Goal: Task Accomplishment & Management: Manage account settings

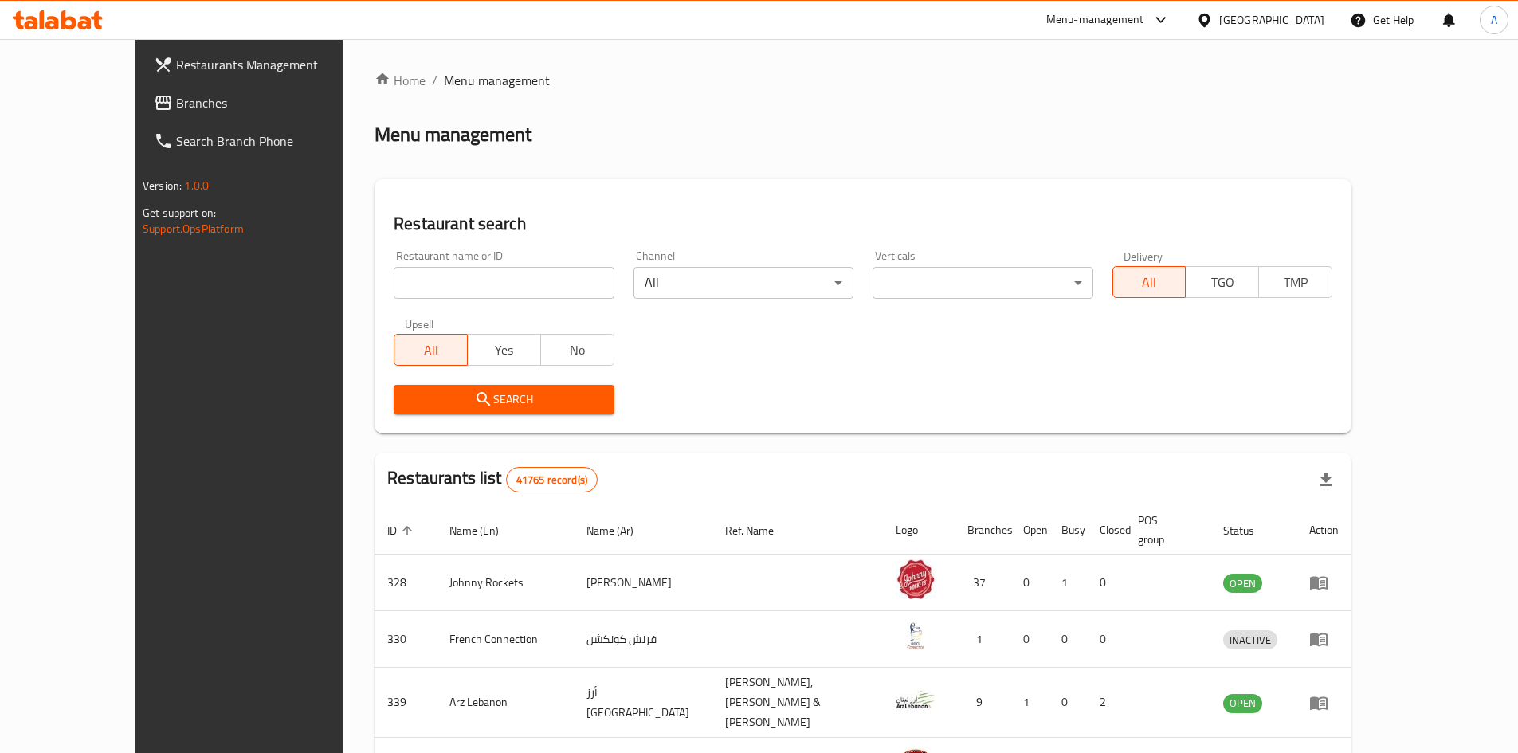
click at [465, 287] on div "Home / Menu management Menu management Restaurant search Restaurant name or ID …" at bounding box center [862, 629] width 977 height 1117
click at [460, 284] on input "search" at bounding box center [504, 283] width 220 height 32
type input "lamst"
click button "Search" at bounding box center [504, 399] width 220 height 29
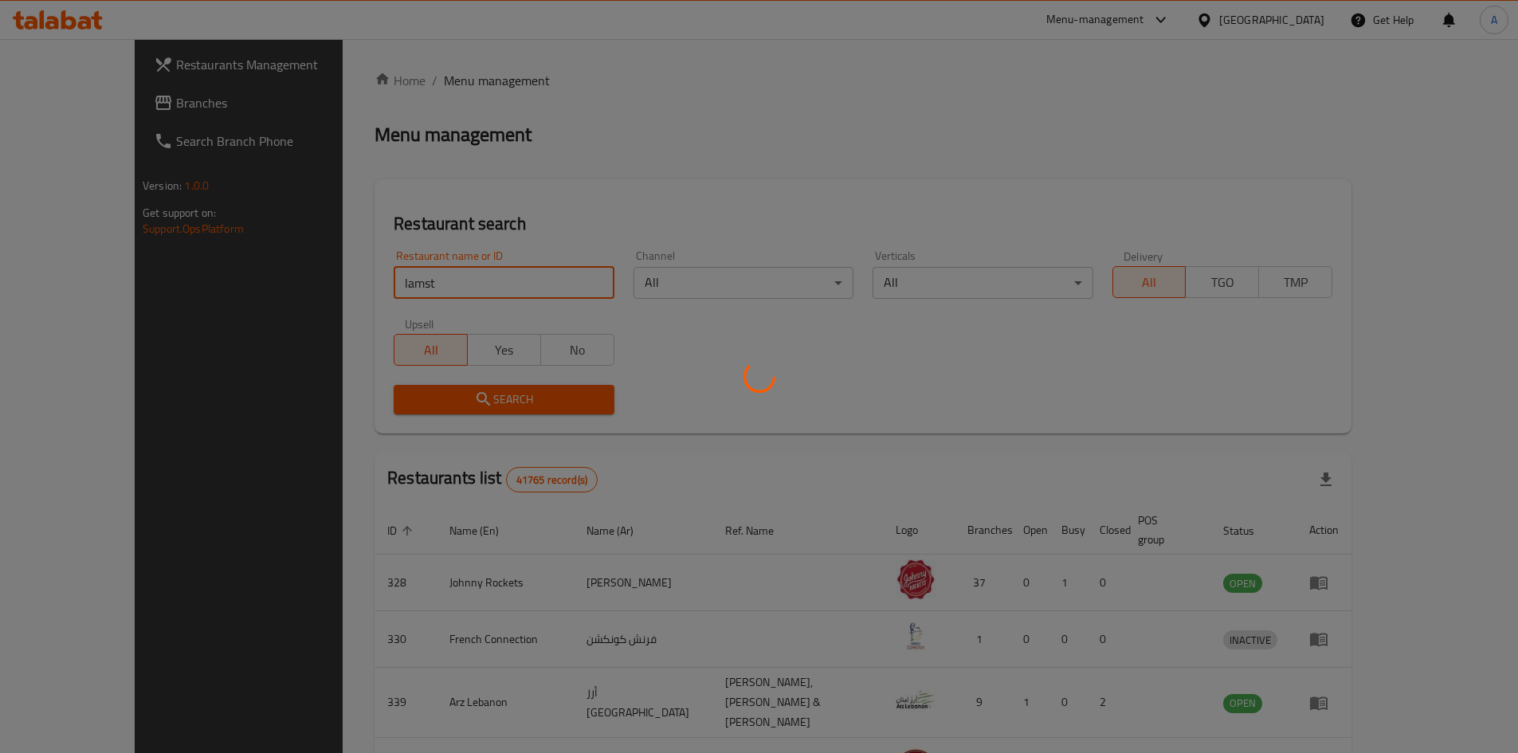
click at [704, 402] on div at bounding box center [759, 376] width 1518 height 753
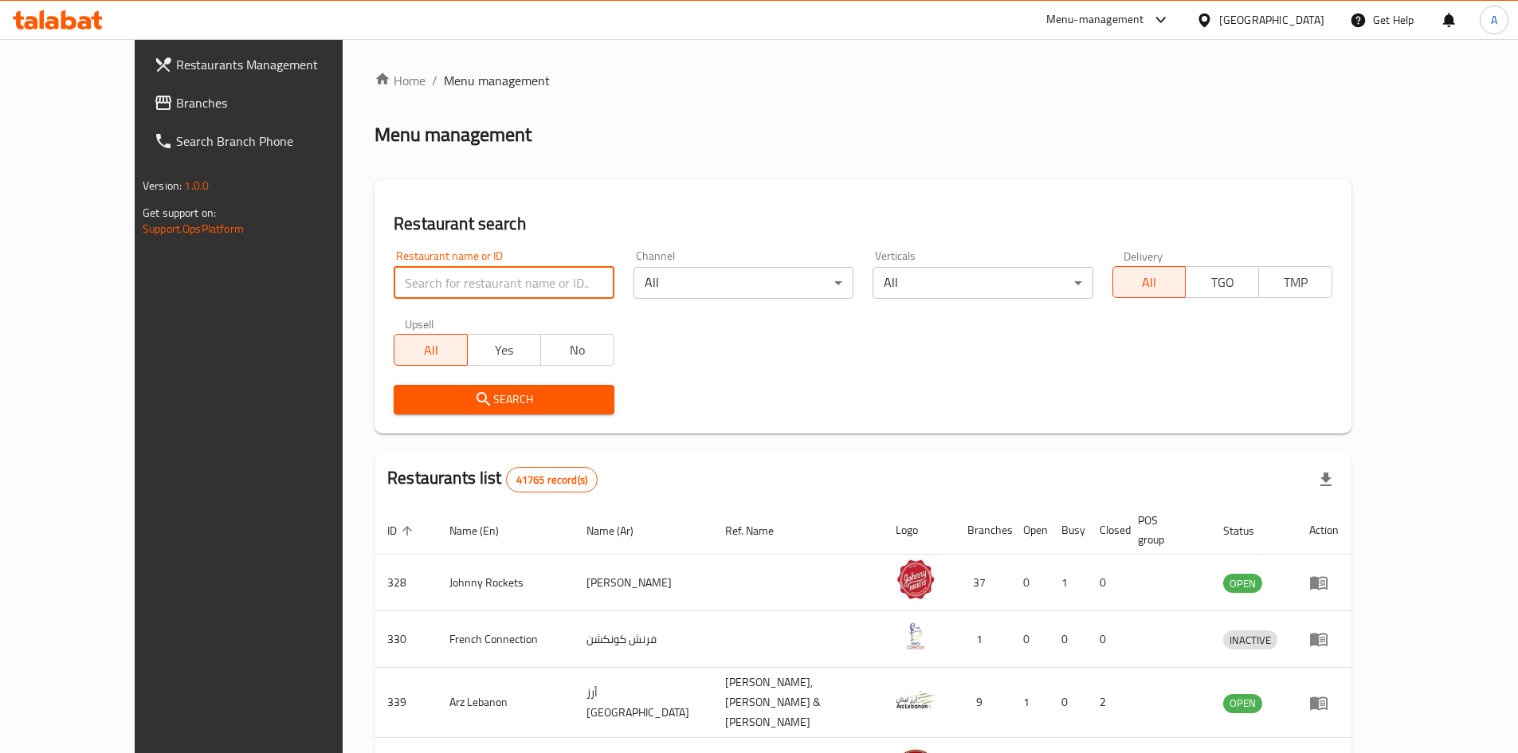
click at [416, 274] on input "search" at bounding box center [504, 283] width 220 height 32
type input "lamst"
click button "Search" at bounding box center [504, 399] width 220 height 29
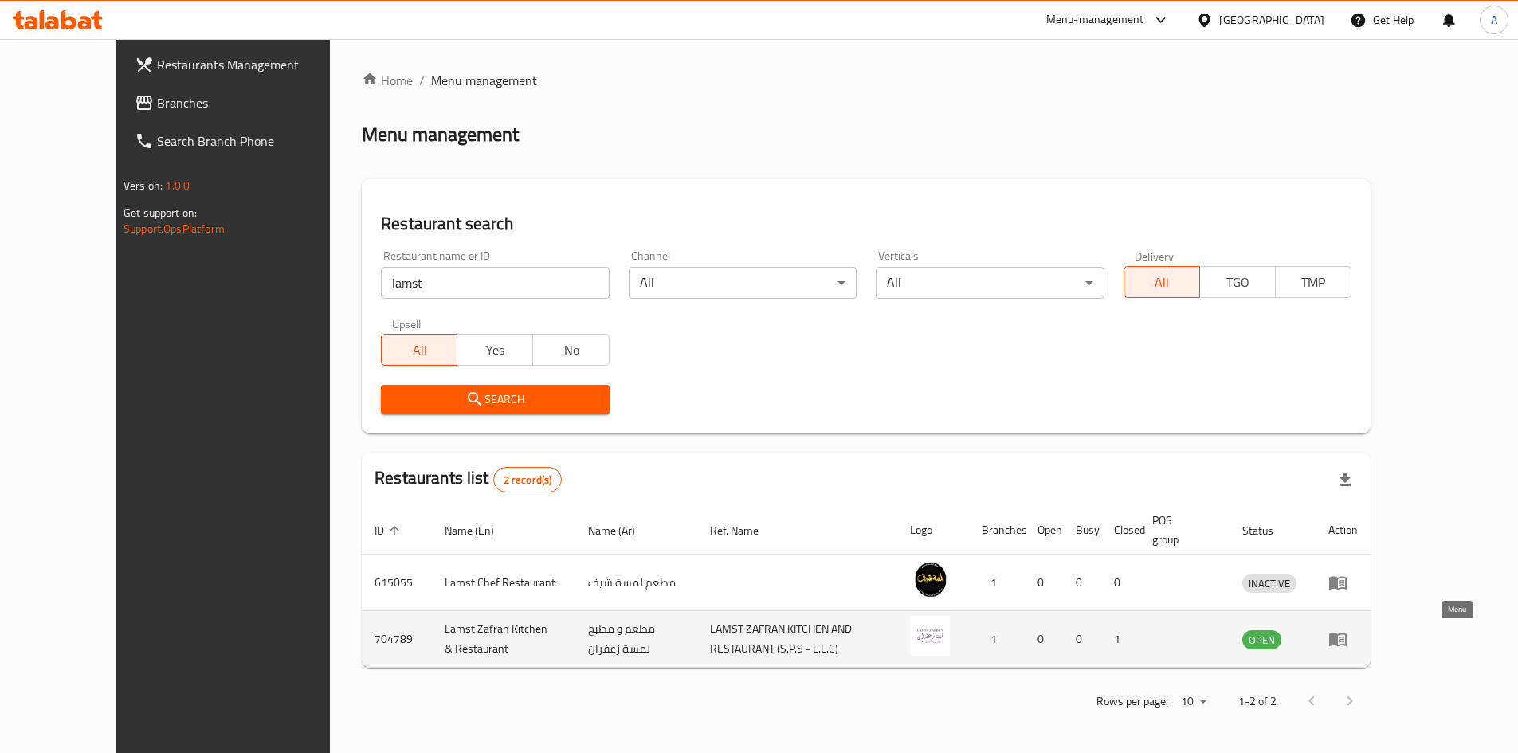
click at [1347, 642] on icon "enhanced table" at bounding box center [1338, 640] width 18 height 14
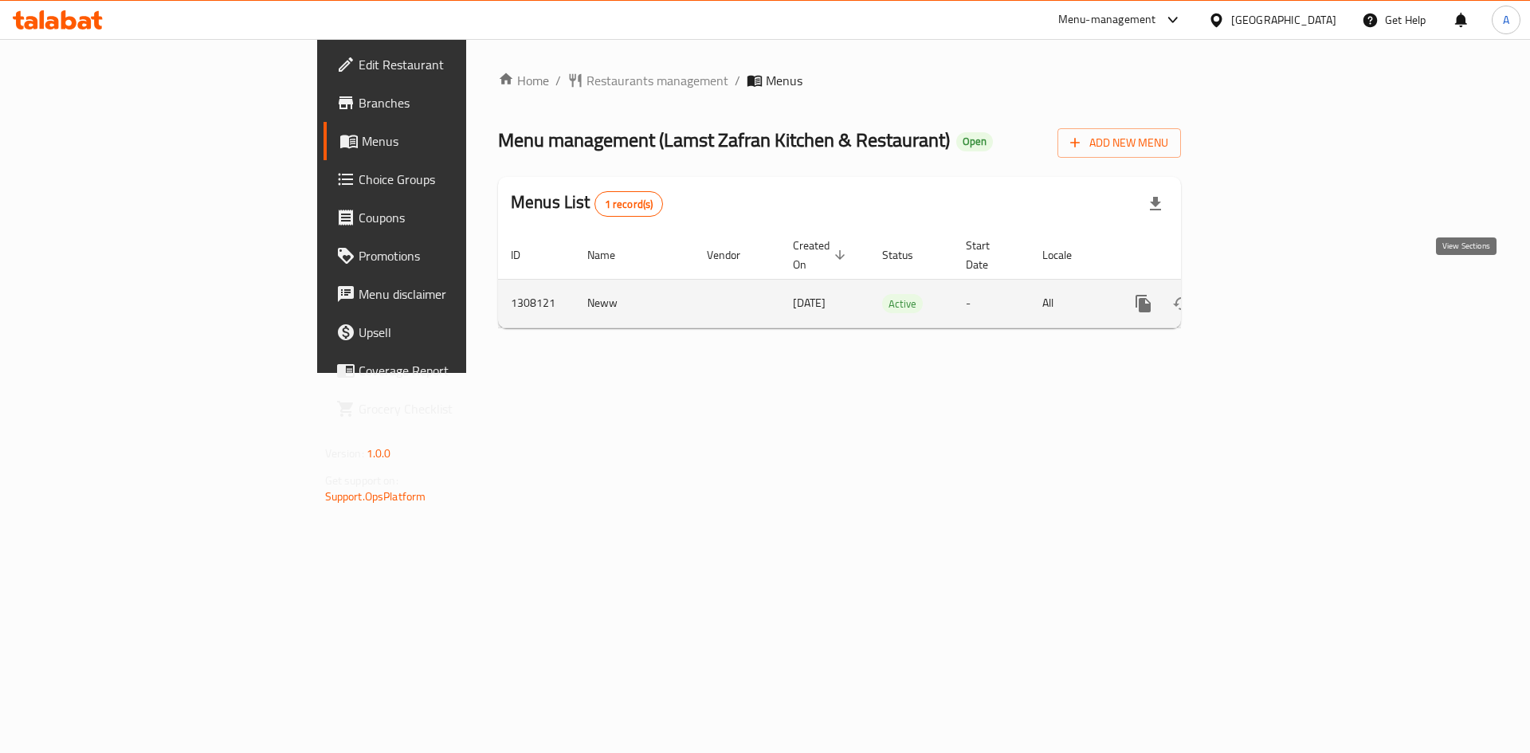
click at [1268, 294] on icon "enhanced table" at bounding box center [1258, 303] width 19 height 19
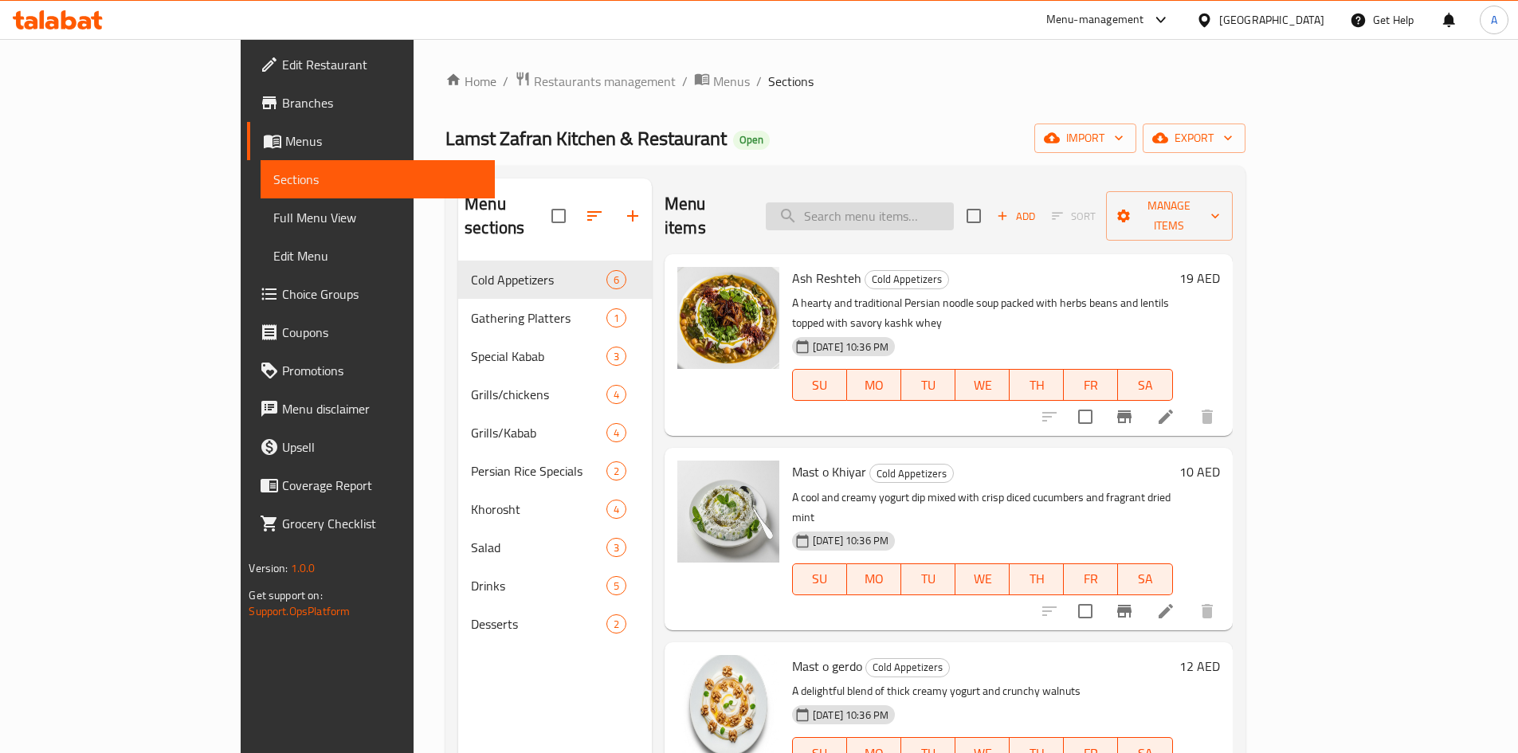
click at [899, 210] on input "search" at bounding box center [860, 216] width 188 height 28
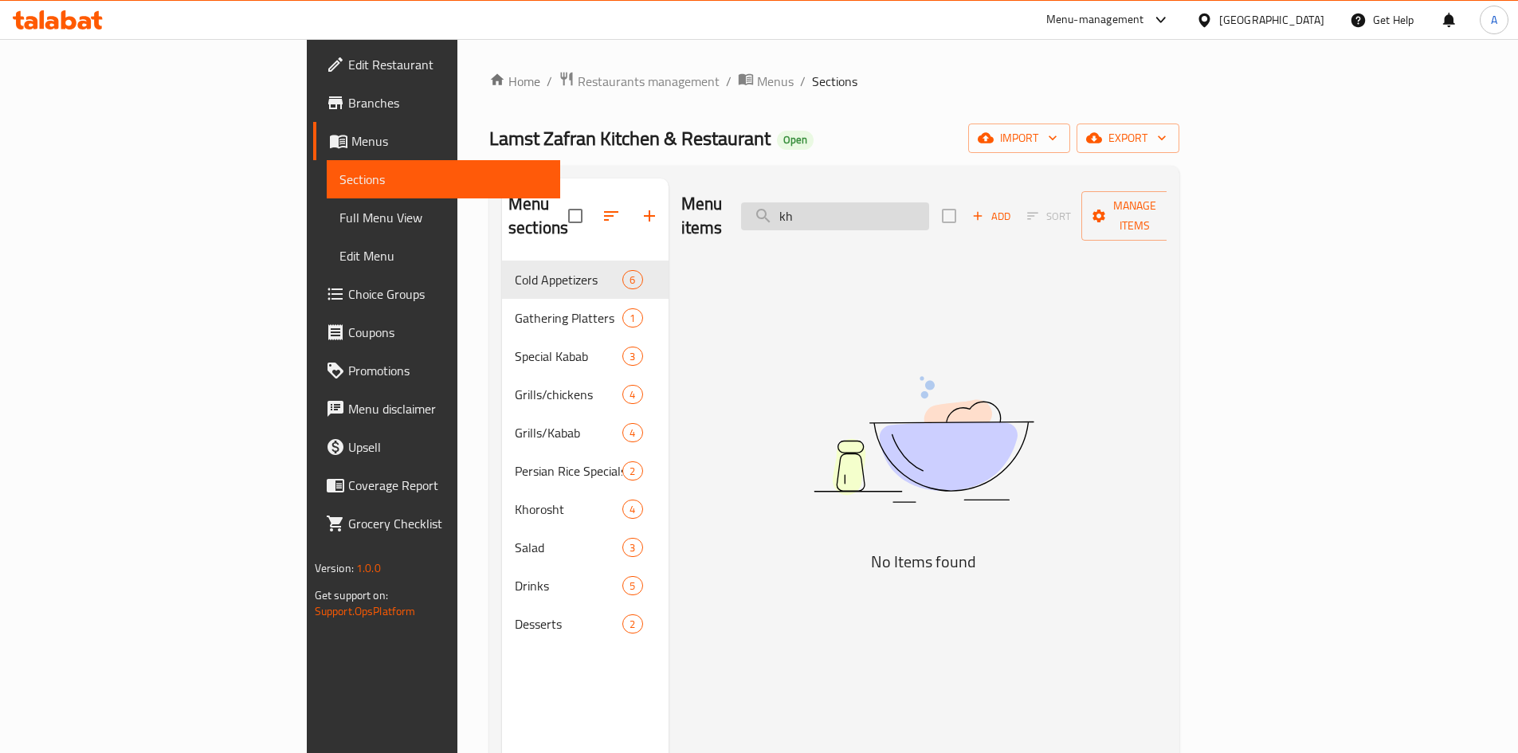
type input "k"
type input "m"
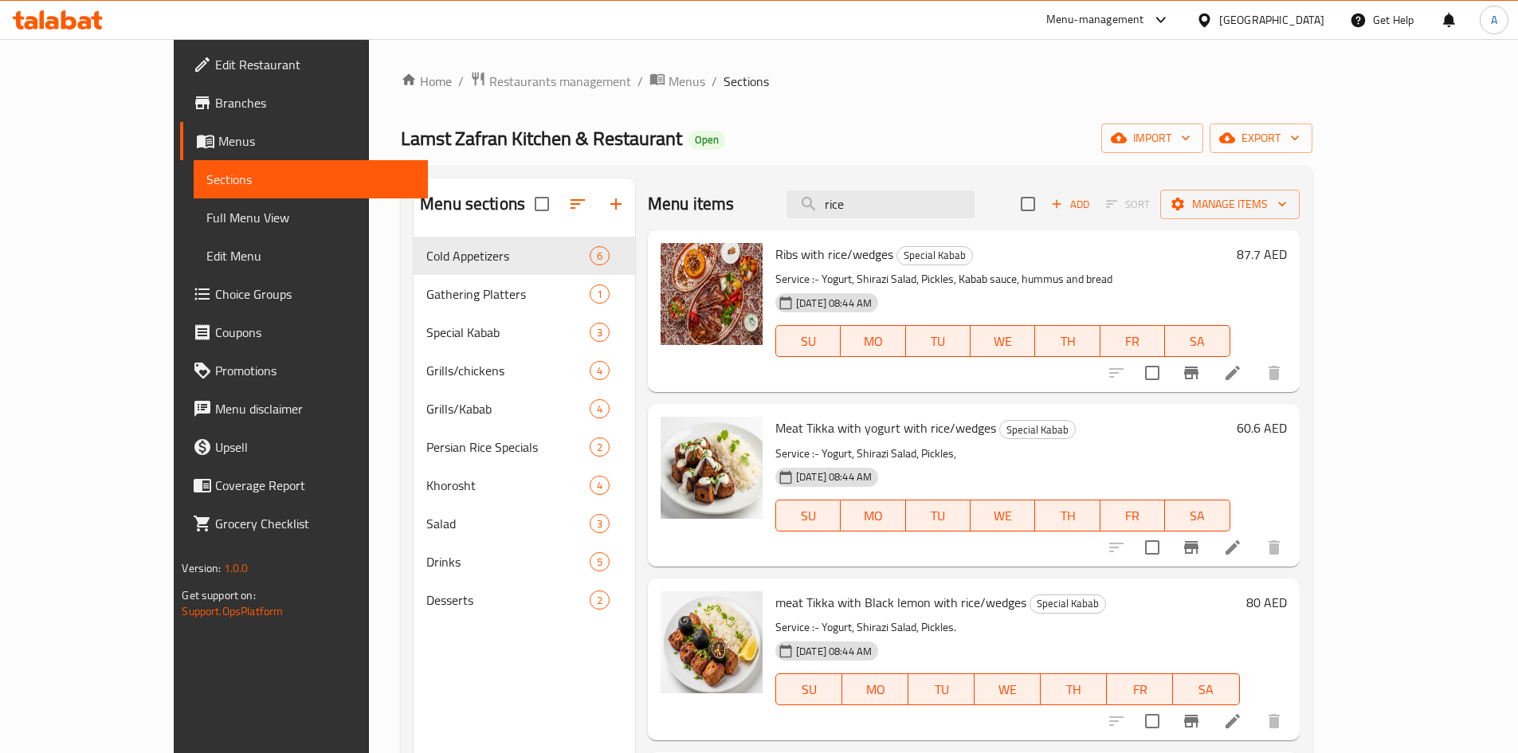
drag, startPoint x: 904, startPoint y: 206, endPoint x: 778, endPoint y: 184, distance: 127.8
click at [778, 184] on div "Menu items rice Add Sort Manage items" at bounding box center [974, 204] width 652 height 52
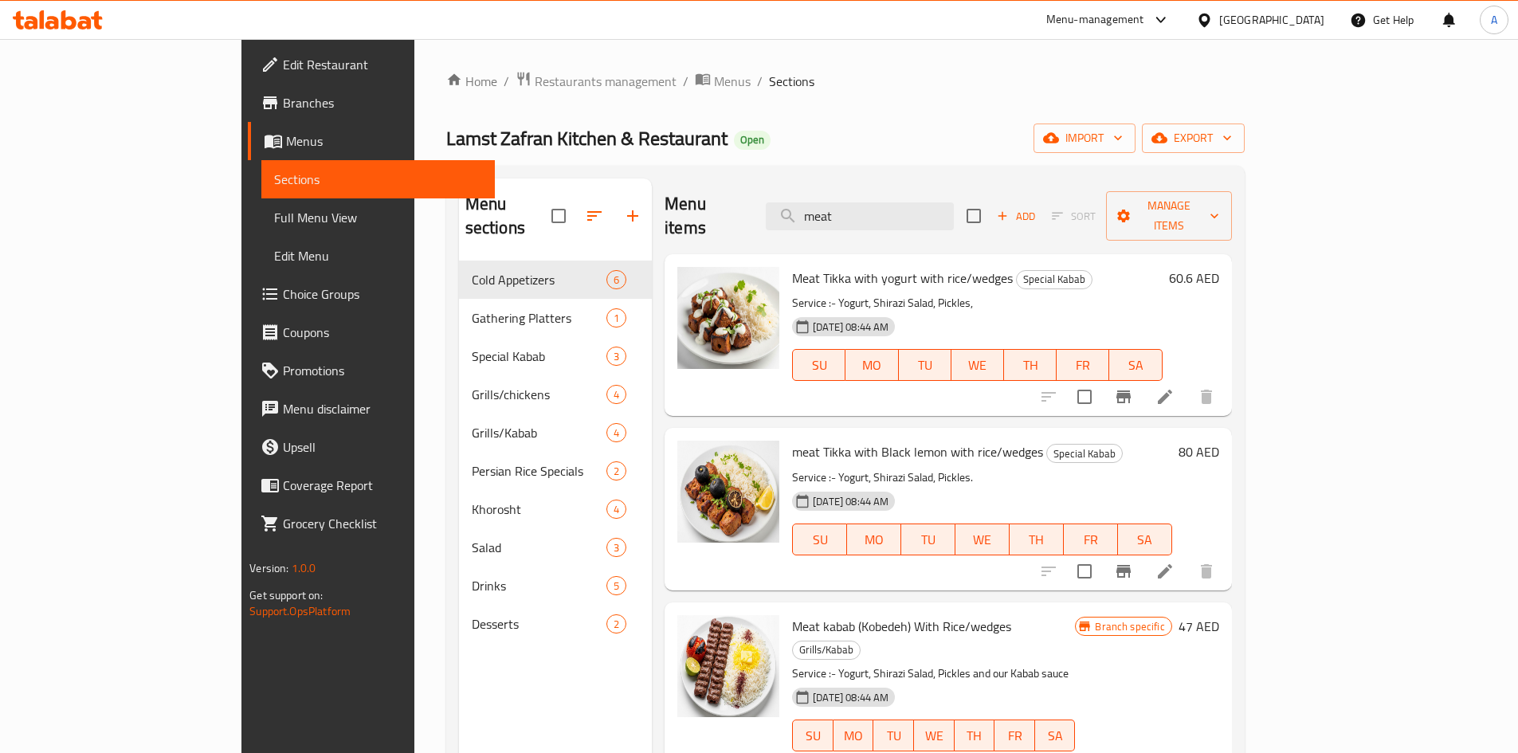
type input "meat"
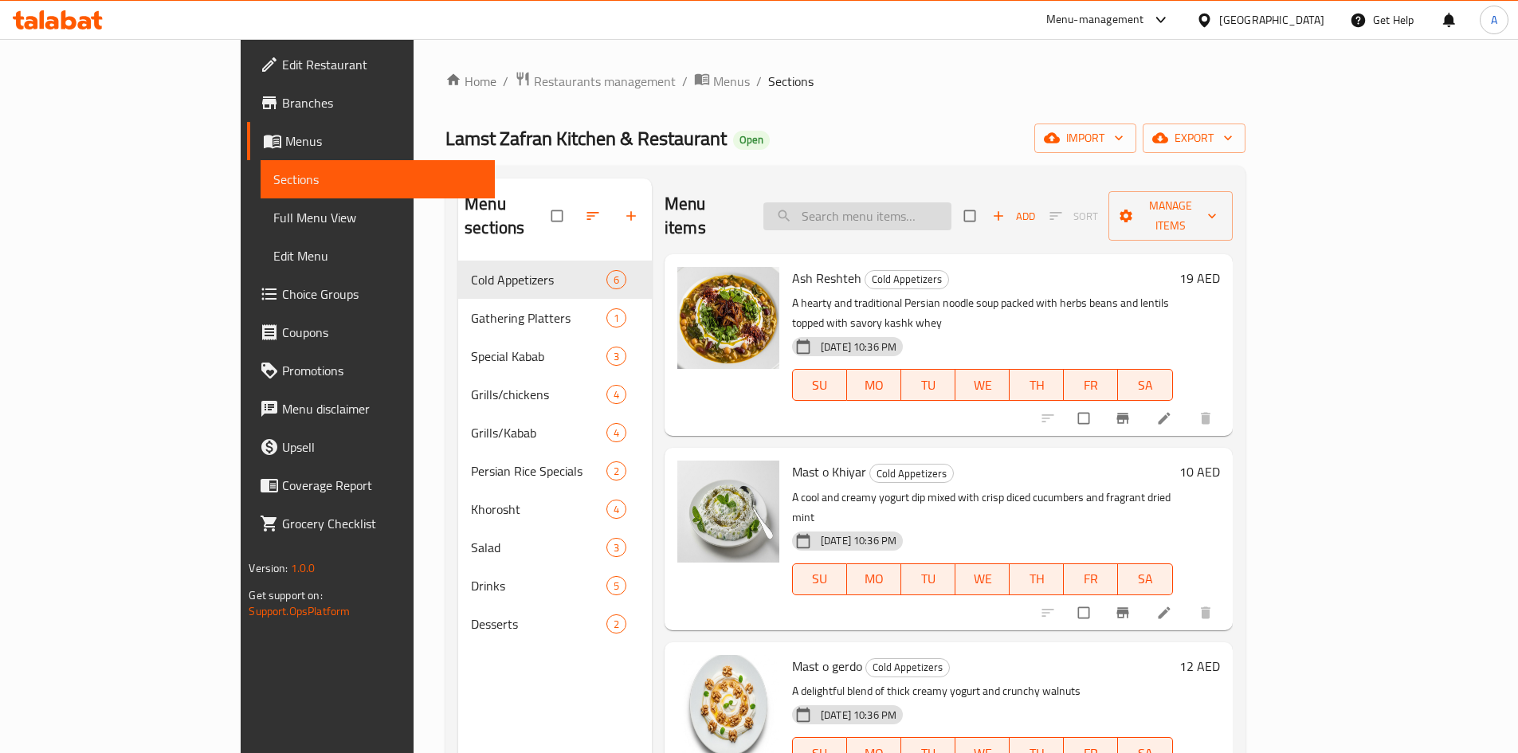
click at [910, 202] on input "search" at bounding box center [857, 216] width 188 height 28
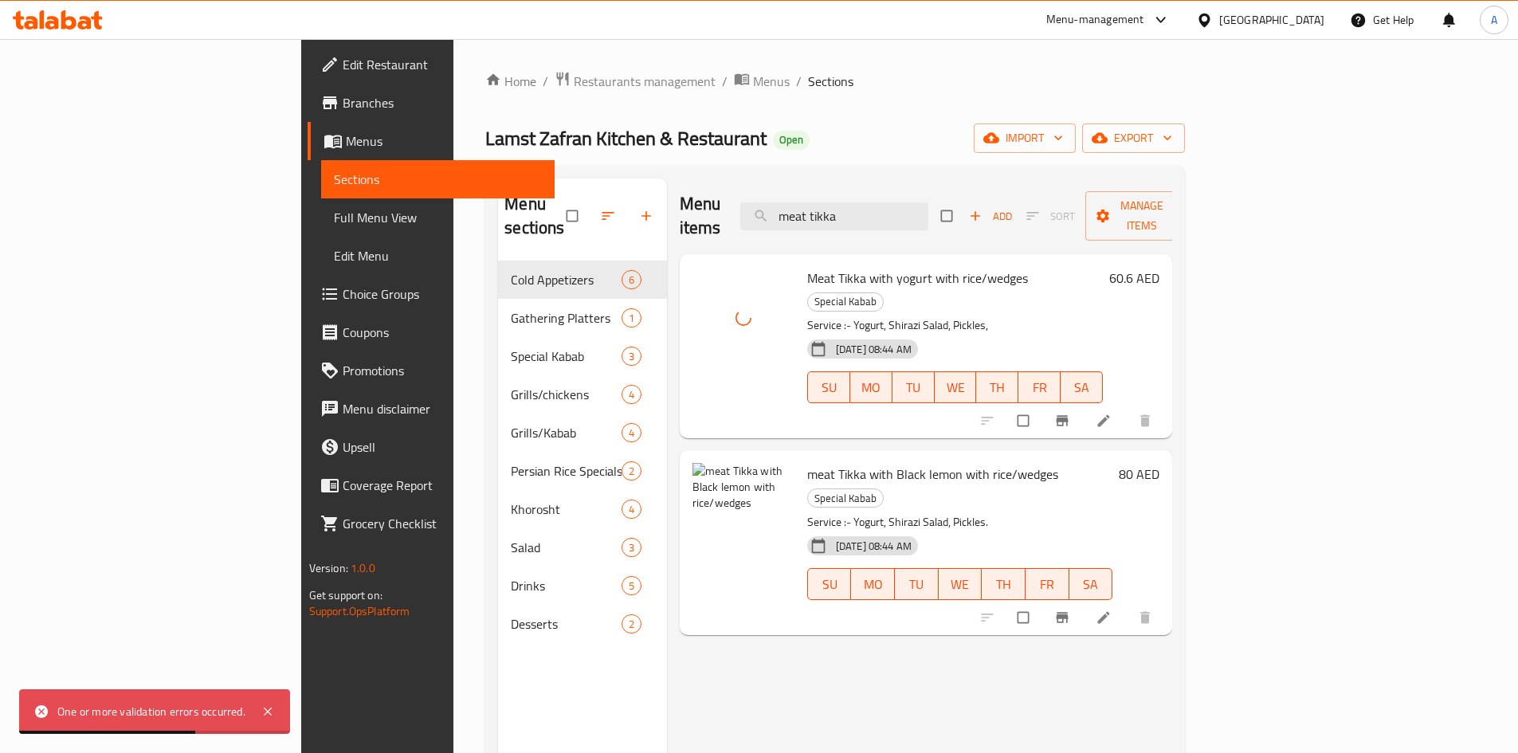
click at [198, 706] on div "One or more validation errors occurred." at bounding box center [151, 712] width 188 height 18
click at [41, 708] on icon at bounding box center [41, 711] width 13 height 13
drag, startPoint x: 41, startPoint y: 708, endPoint x: 143, endPoint y: 717, distance: 103.2
click at [42, 705] on icon at bounding box center [41, 711] width 13 height 13
click at [268, 707] on icon at bounding box center [267, 711] width 19 height 19
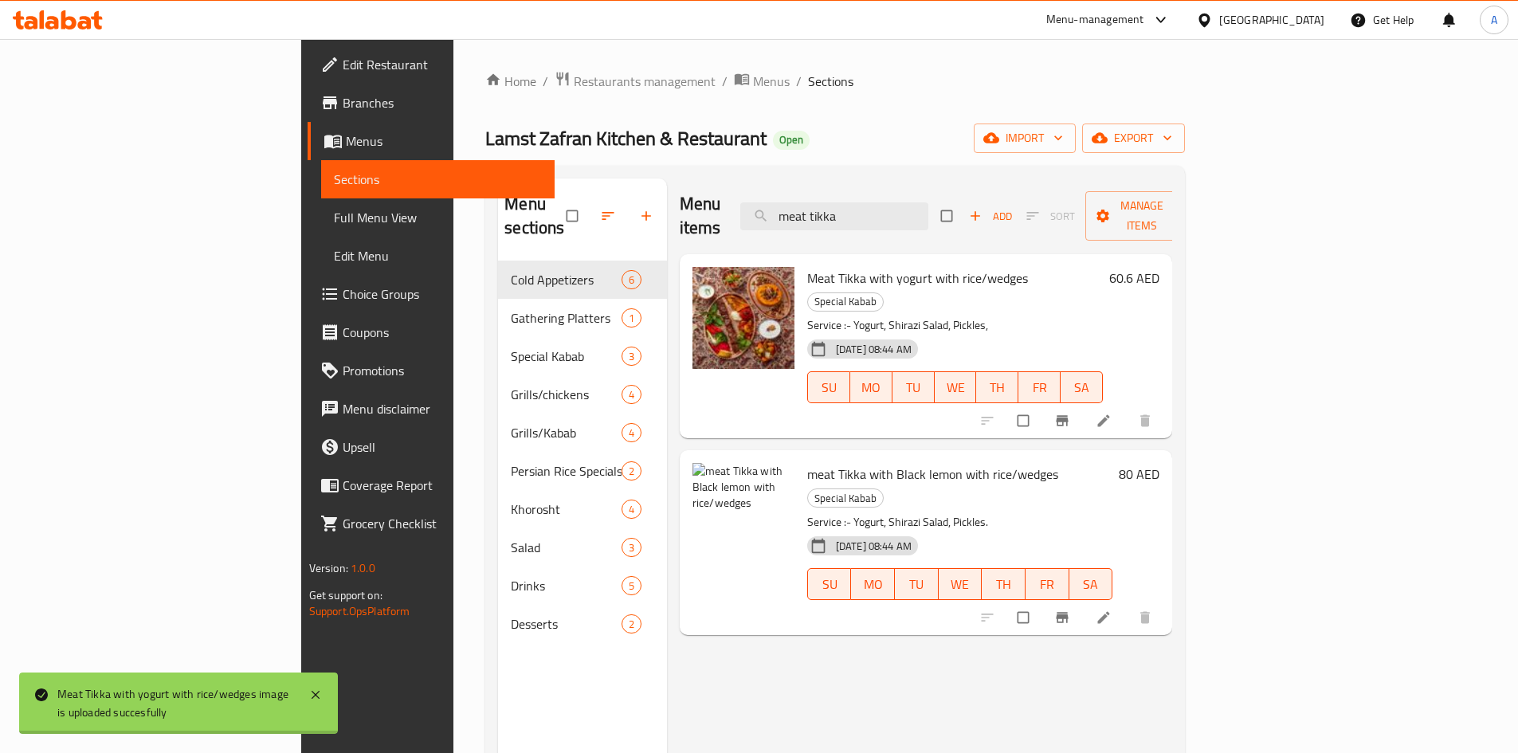
drag, startPoint x: 904, startPoint y: 198, endPoint x: 646, endPoint y: 203, distance: 258.2
click at [680, 209] on div "Menu items meat tikka Add Sort Manage items" at bounding box center [926, 216] width 493 height 76
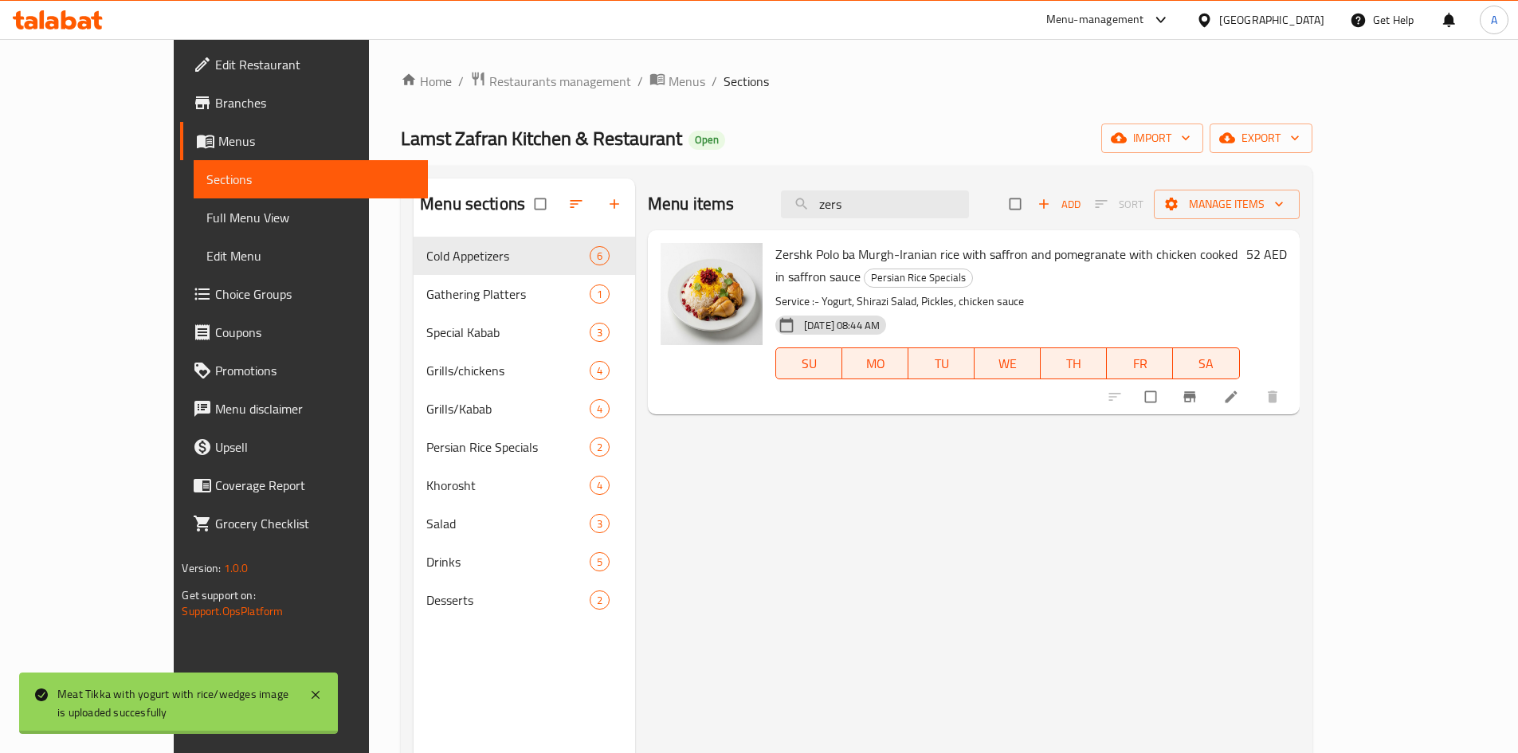
type input "zers"
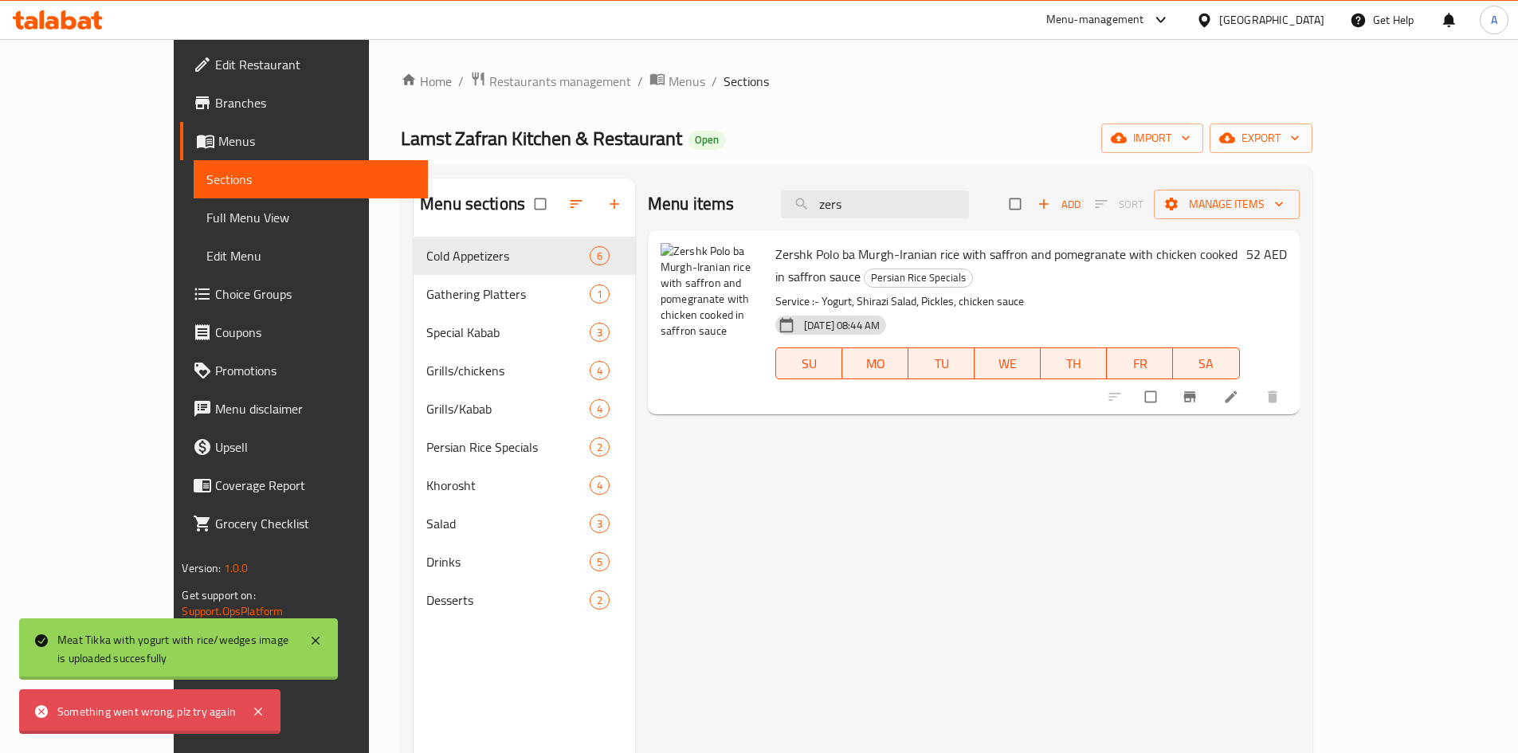
click at [688, 432] on div "Menu items zers Add Sort Manage items Zershk Polo ba Murgh-Iranian rice with sa…" at bounding box center [967, 554] width 664 height 753
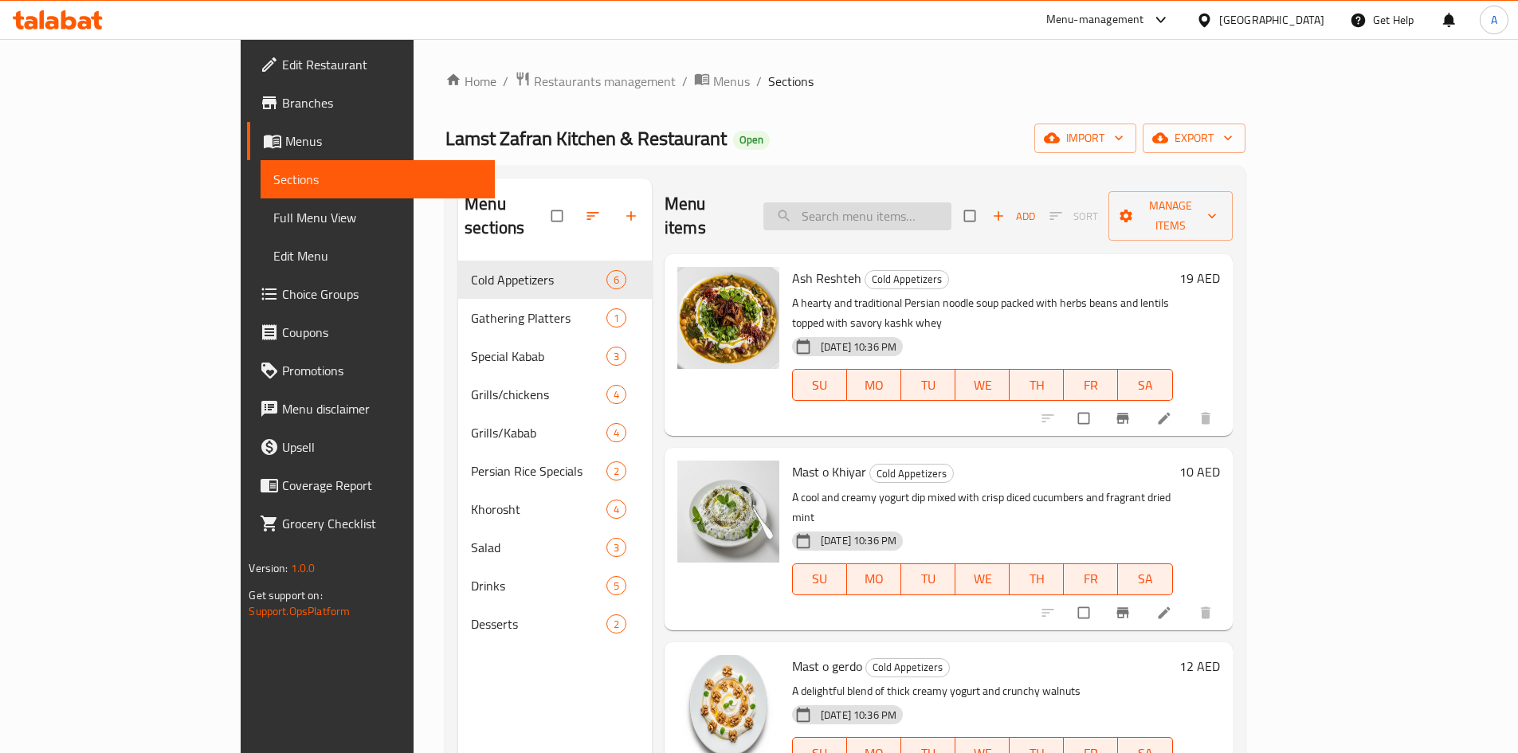
click at [915, 206] on input "search" at bounding box center [857, 216] width 188 height 28
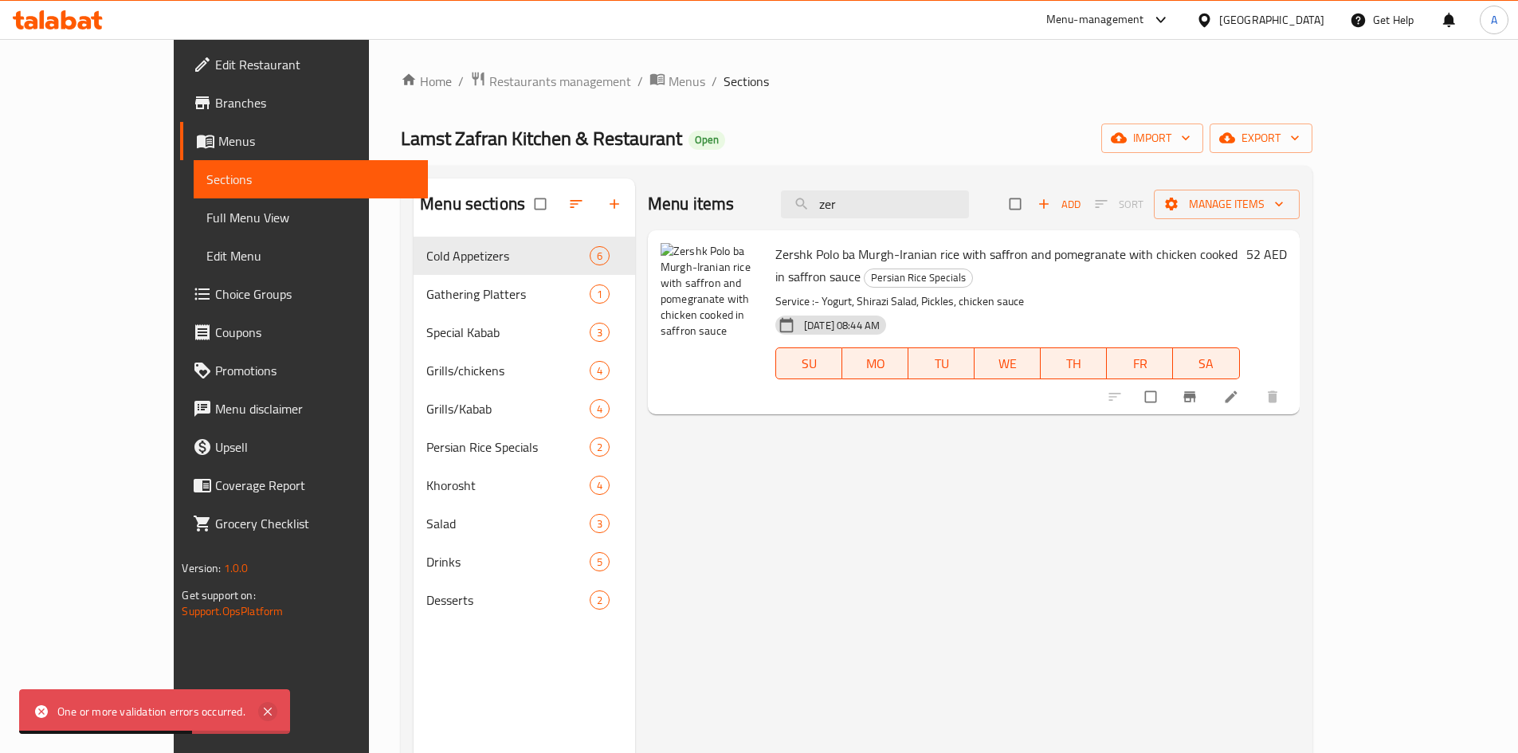
click at [265, 711] on icon at bounding box center [267, 711] width 19 height 19
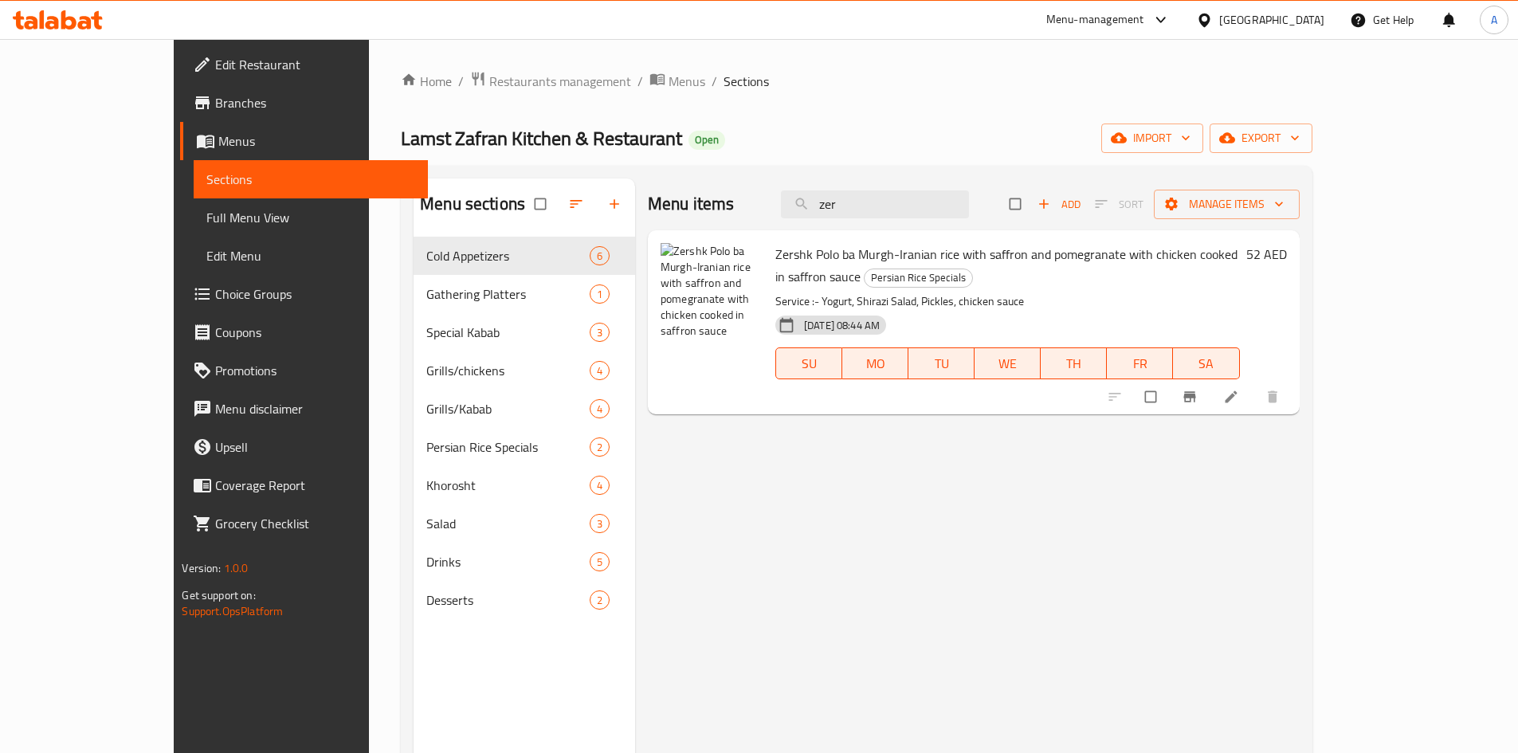
drag, startPoint x: 922, startPoint y: 204, endPoint x: 810, endPoint y: 189, distance: 112.6
click at [810, 189] on div "Menu items zer Add Sort Manage items" at bounding box center [974, 204] width 652 height 52
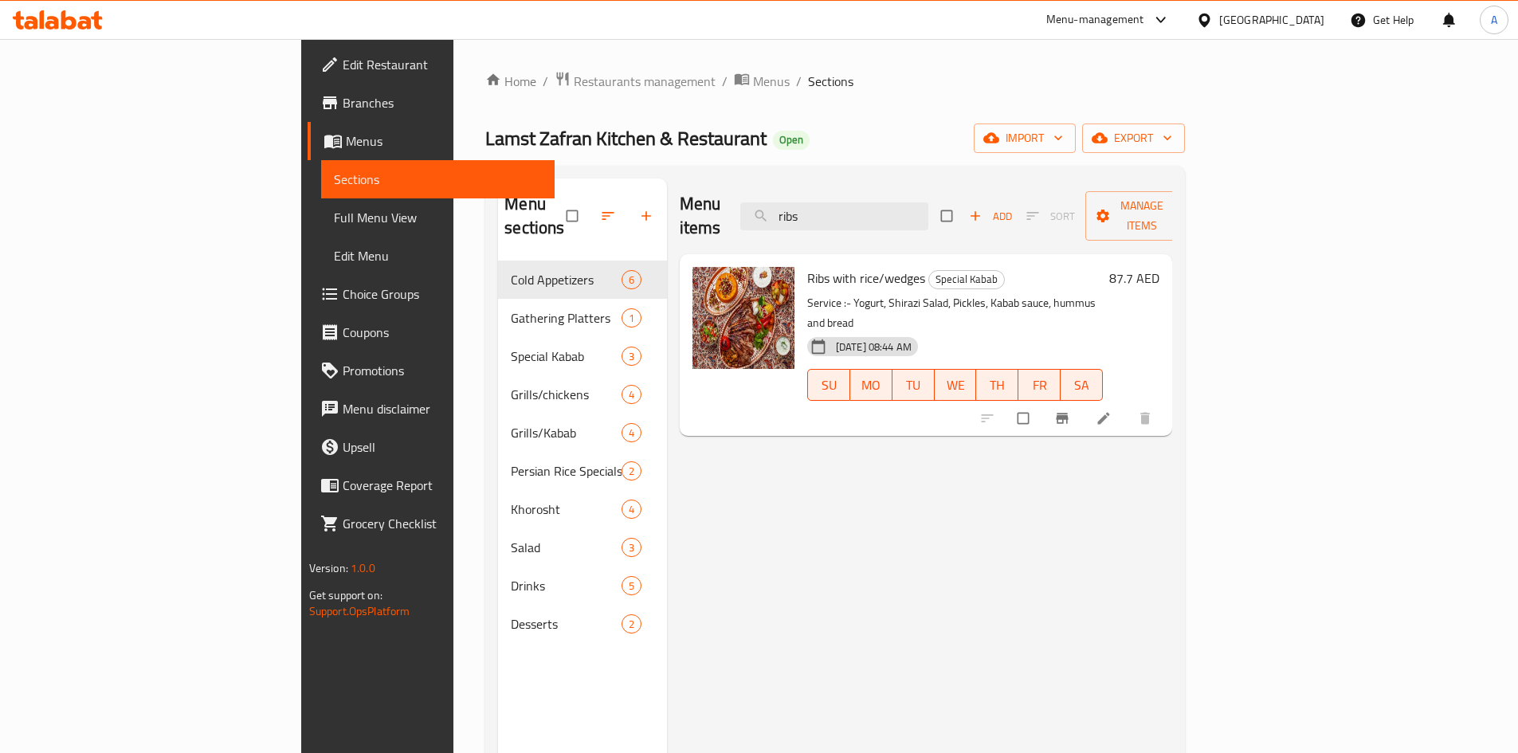
type input "ribs"
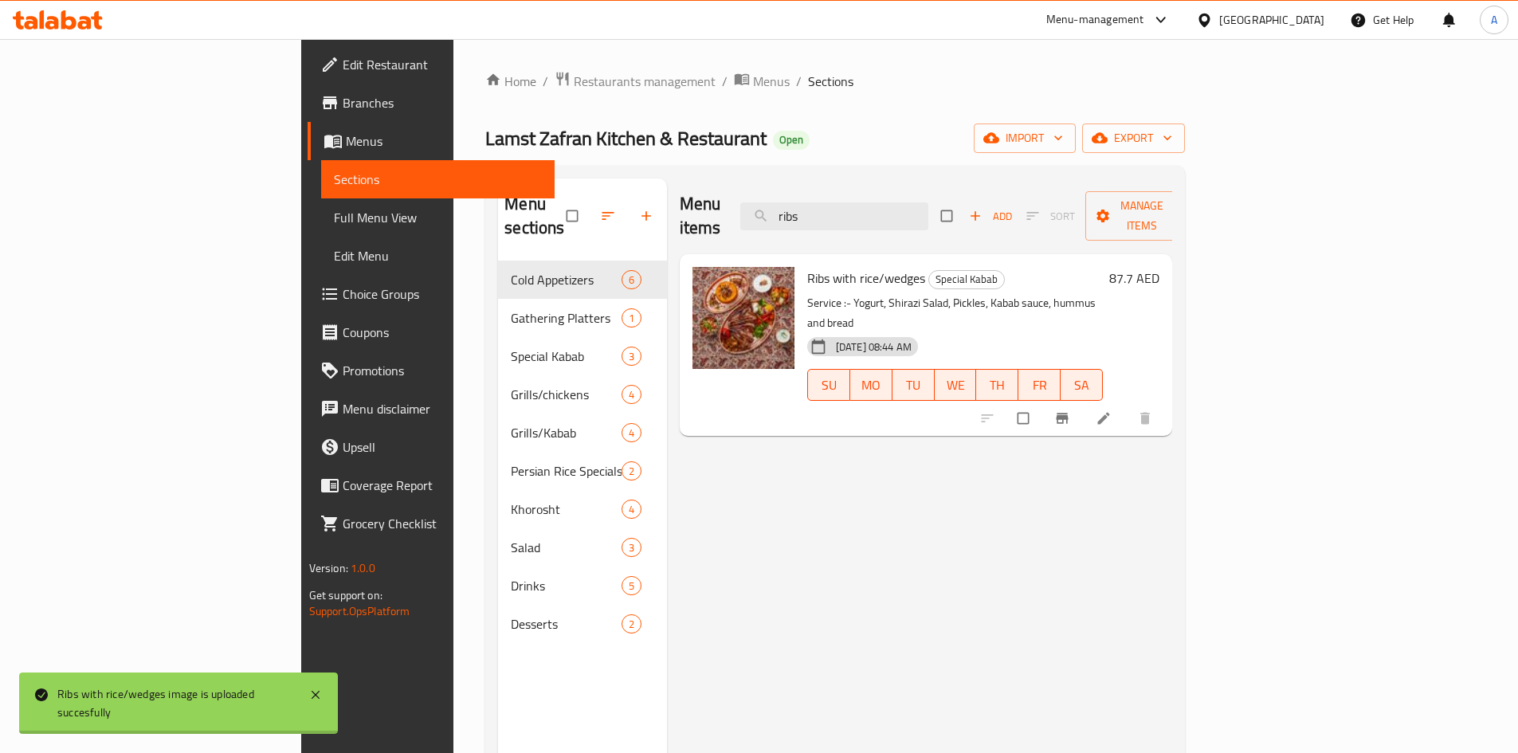
drag, startPoint x: 917, startPoint y: 200, endPoint x: 762, endPoint y: 188, distance: 155.8
click at [762, 188] on div "Menu items ribs Add Sort Manage items" at bounding box center [926, 216] width 493 height 76
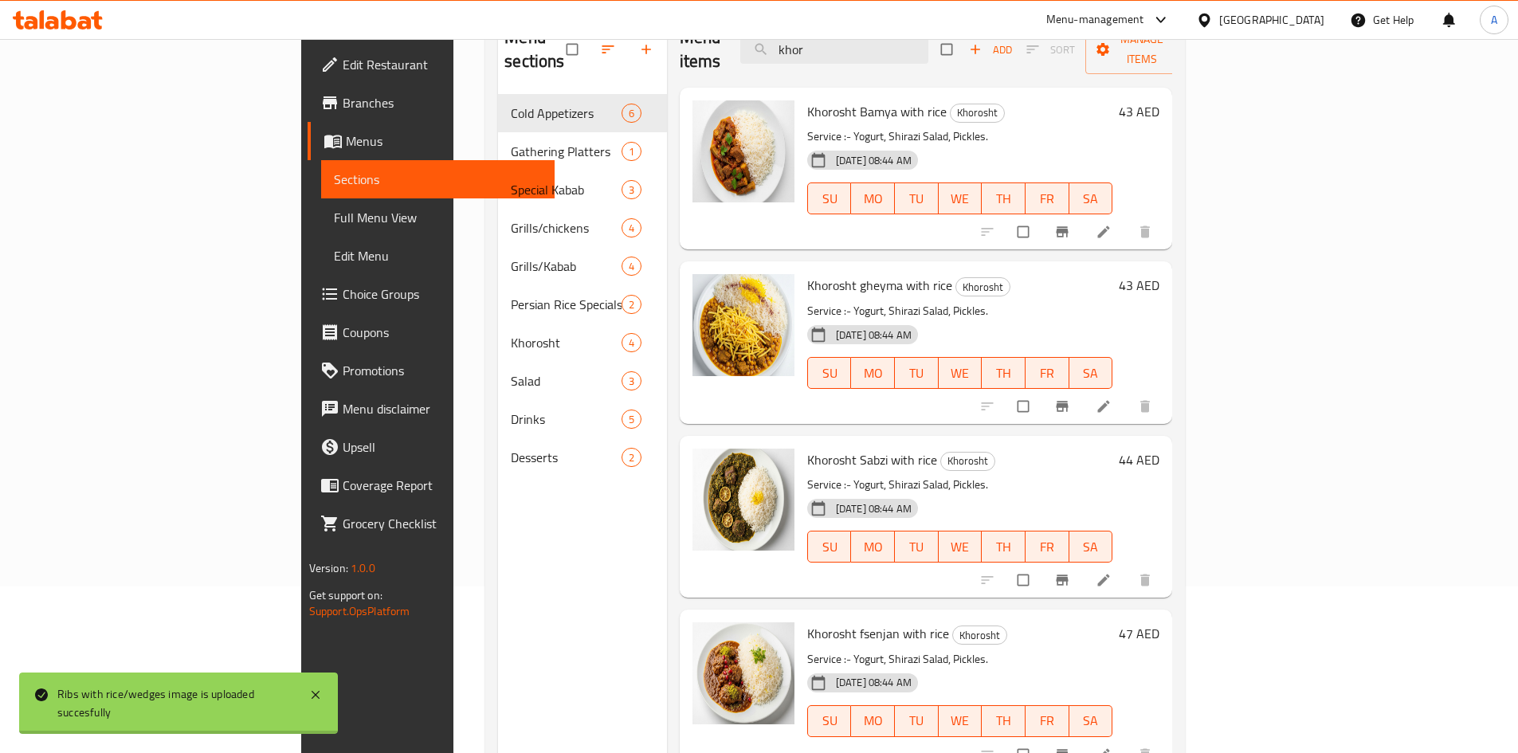
scroll to position [223, 0]
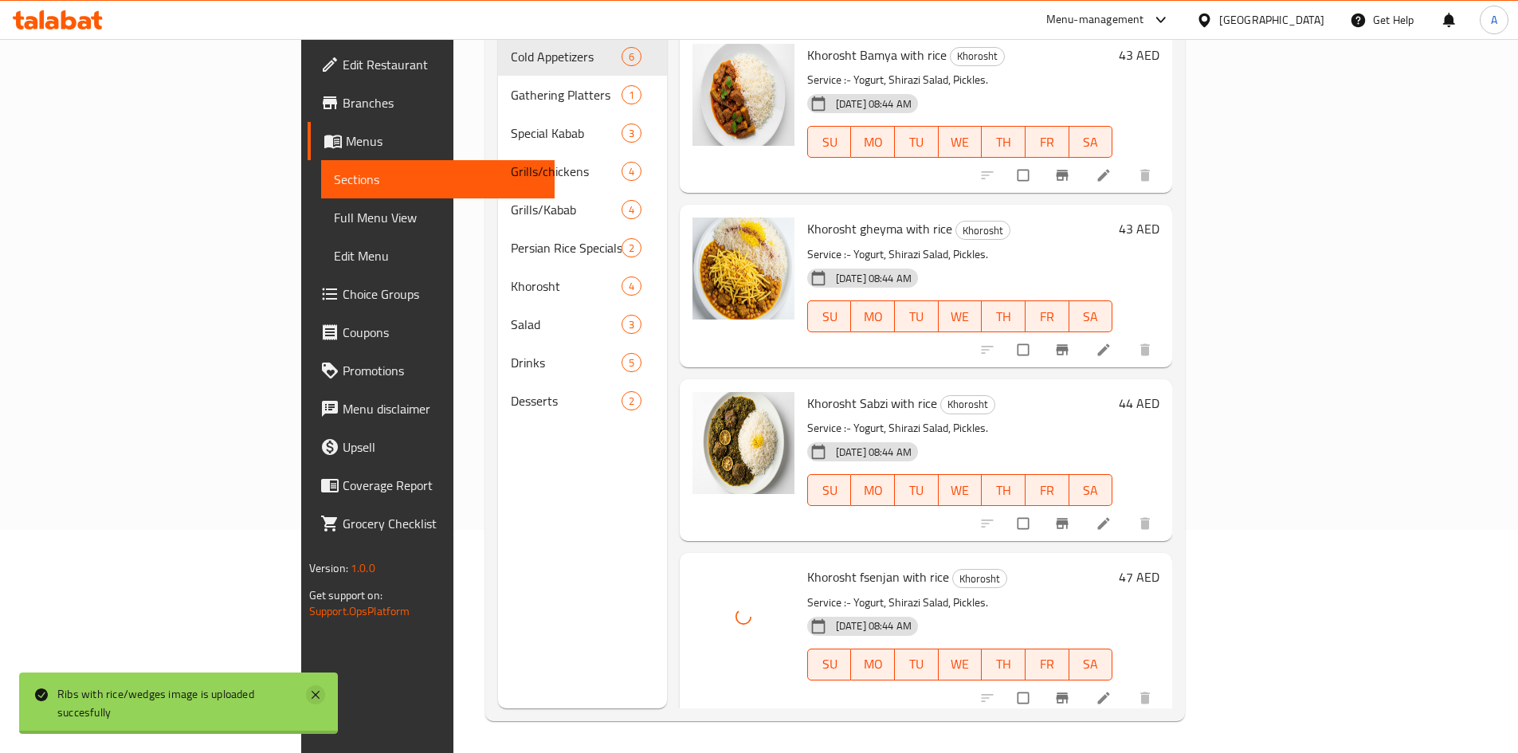
click at [317, 697] on icon at bounding box center [316, 695] width 8 height 8
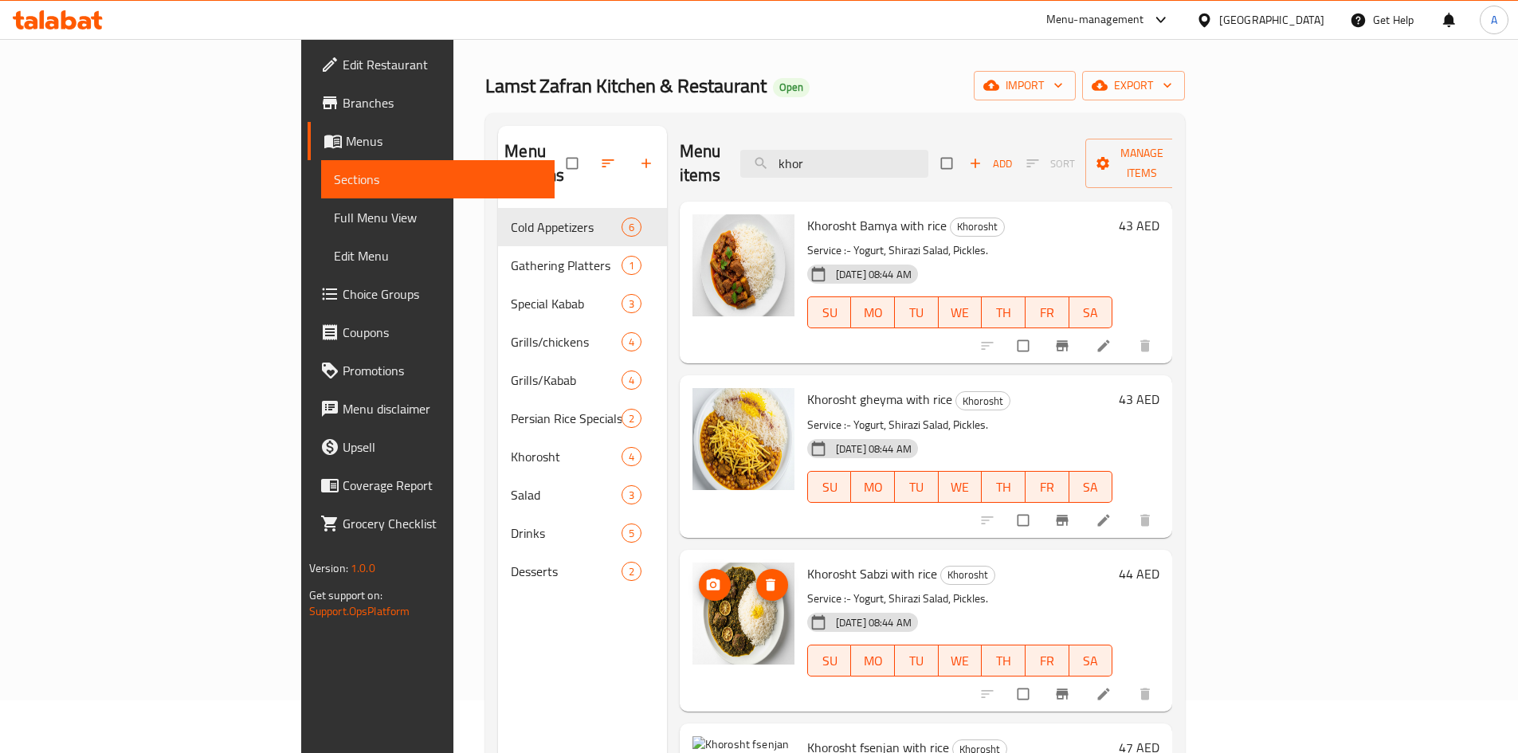
scroll to position [0, 0]
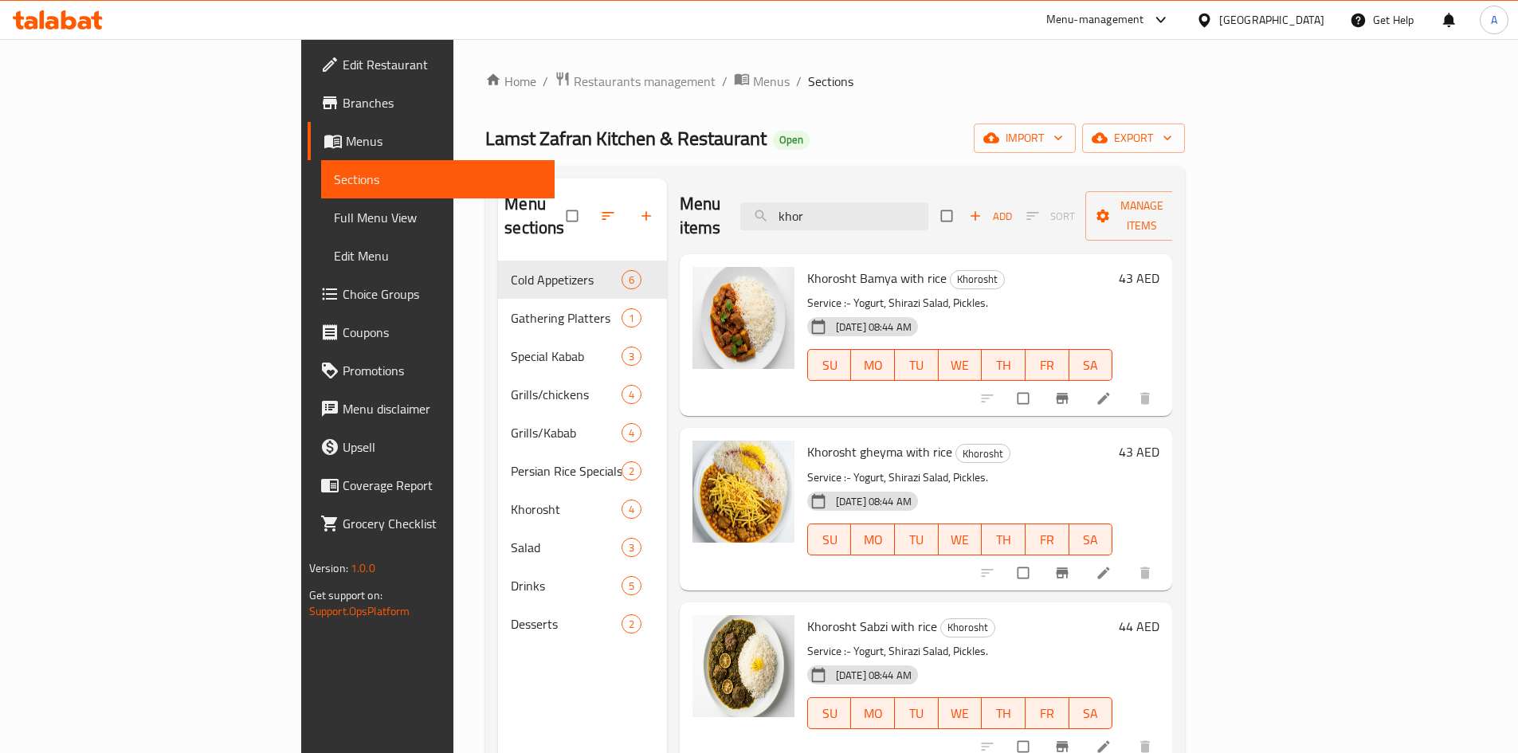
drag, startPoint x: 867, startPoint y: 199, endPoint x: 788, endPoint y: 202, distance: 78.9
click at [786, 203] on div "Menu items khor Add Sort Manage items" at bounding box center [926, 216] width 493 height 76
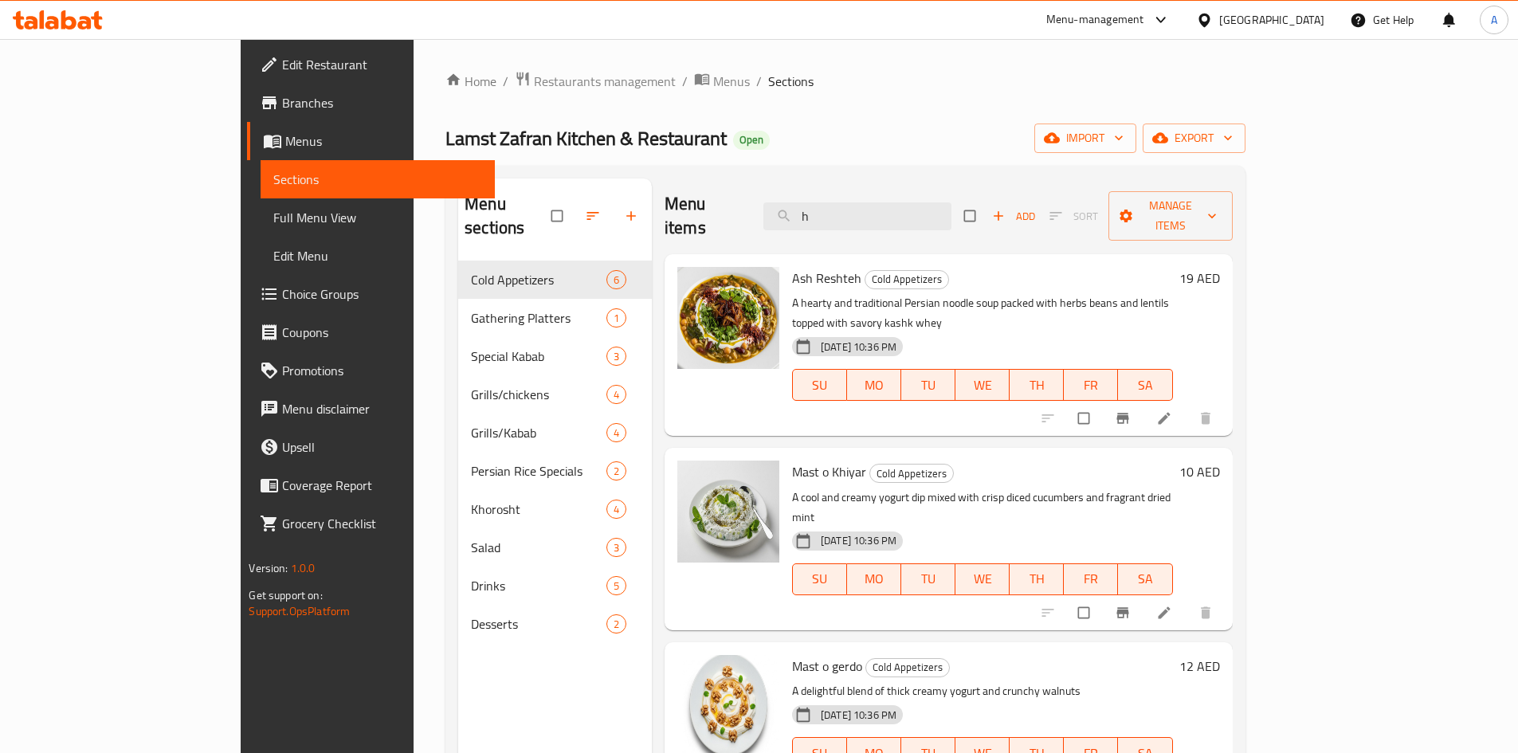
drag, startPoint x: 892, startPoint y: 207, endPoint x: 840, endPoint y: 184, distance: 57.4
click at [841, 184] on div "Menu items h Add Sort Manage items" at bounding box center [948, 216] width 568 height 76
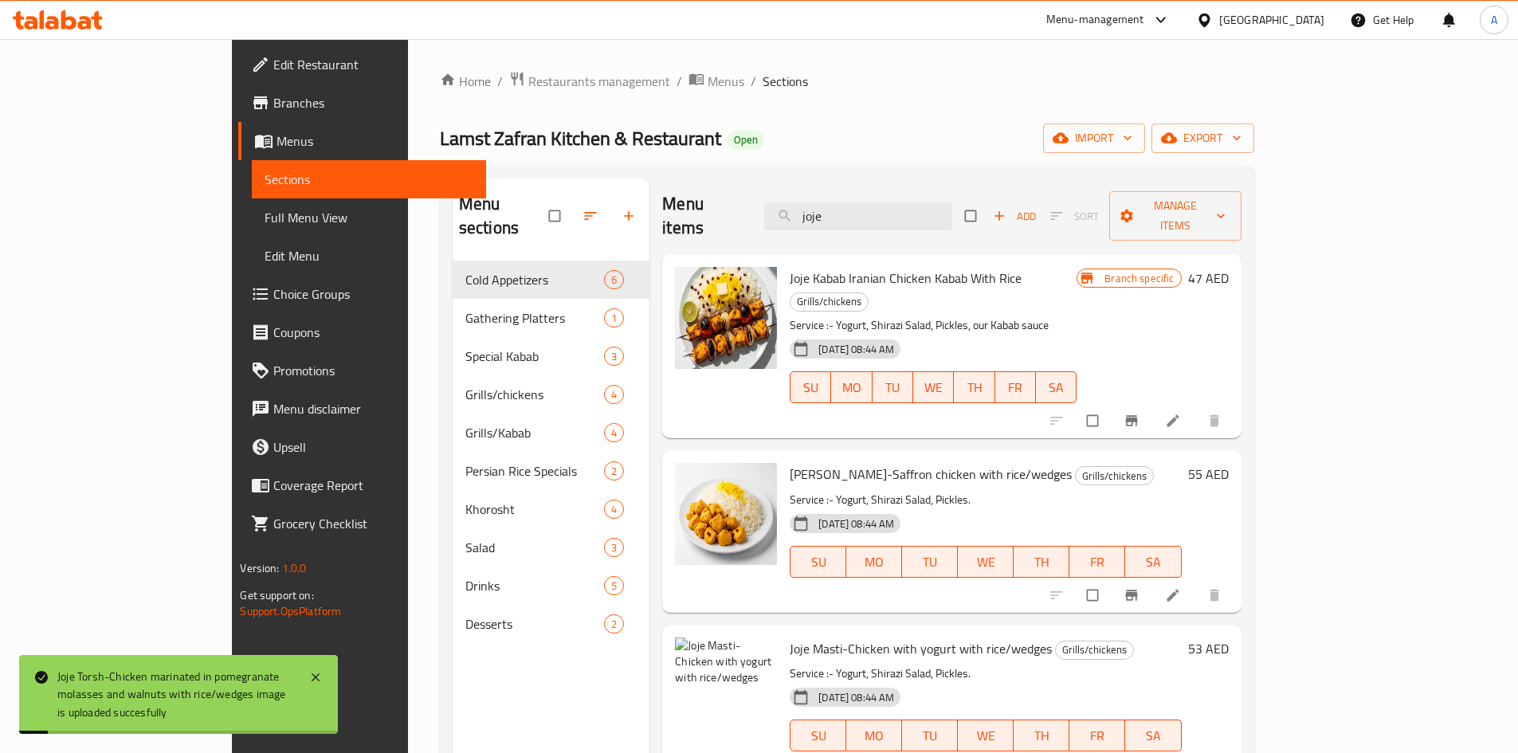
drag, startPoint x: 911, startPoint y: 207, endPoint x: 786, endPoint y: 190, distance: 126.3
click at [786, 190] on div "Menu items joje Add Sort Manage items" at bounding box center [951, 216] width 578 height 76
type input "k"
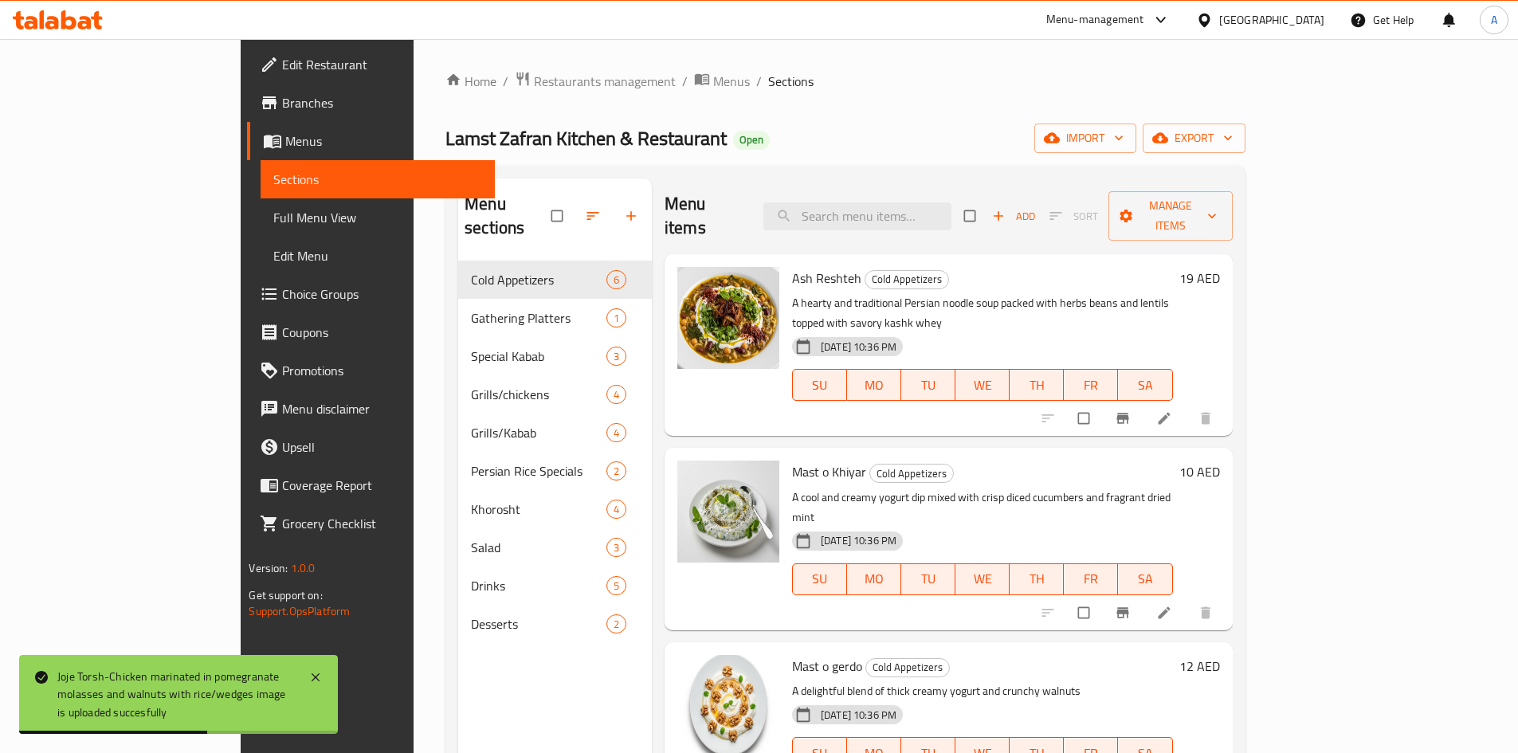
type input "l"
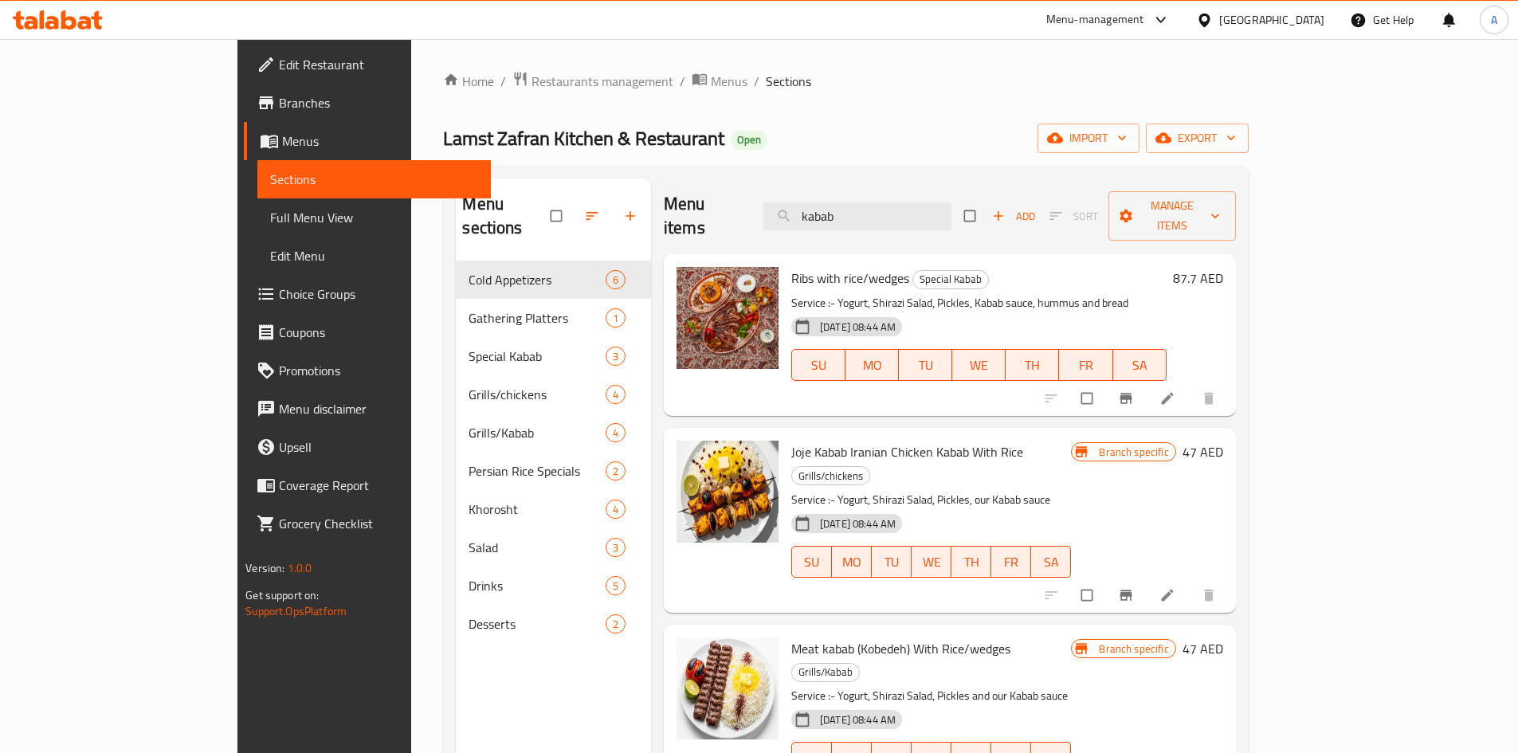
drag, startPoint x: 930, startPoint y: 208, endPoint x: 616, endPoint y: 189, distance: 314.5
click at [664, 190] on div "Menu items kabab Add Sort Manage items" at bounding box center [950, 216] width 572 height 76
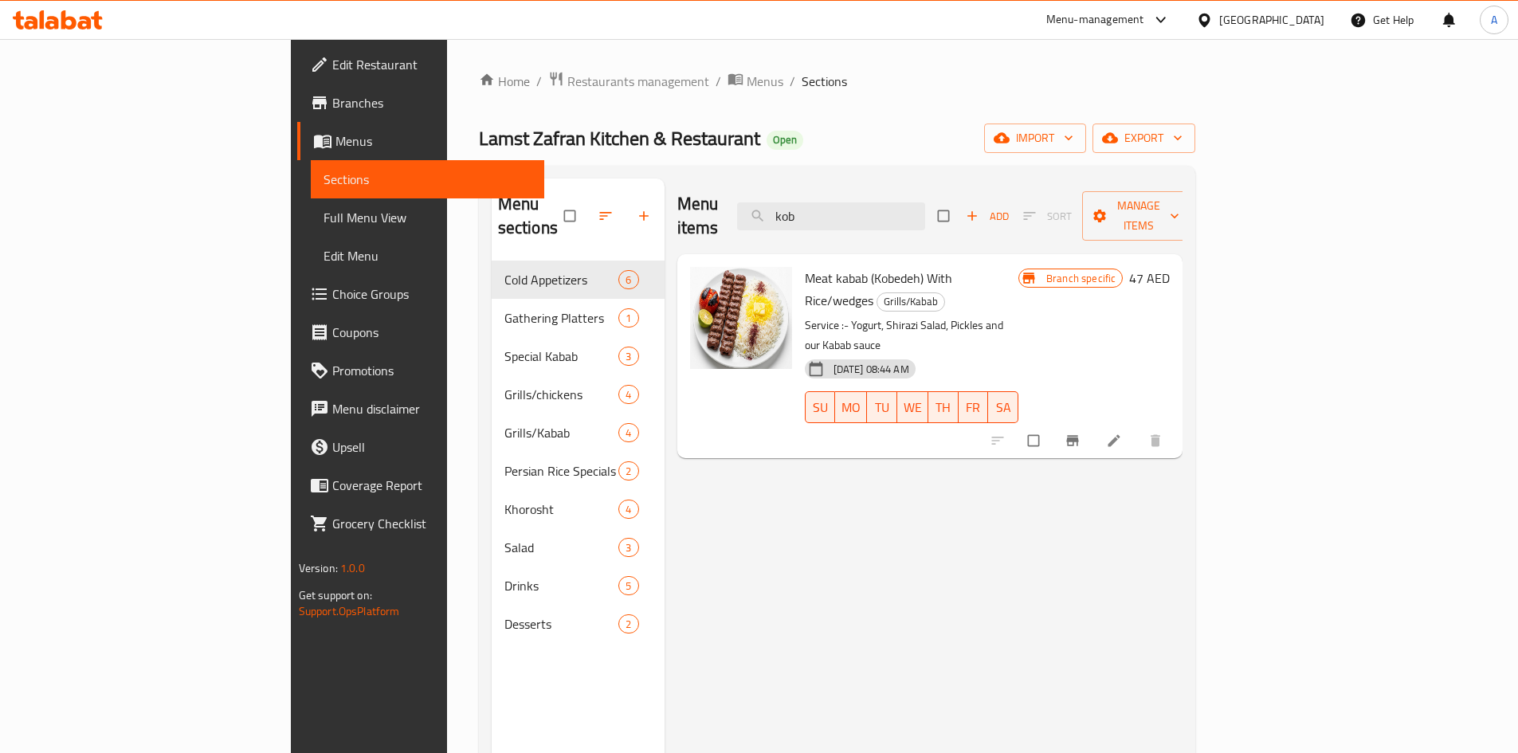
type input "kob"
